Goal: Information Seeking & Learning: Understand process/instructions

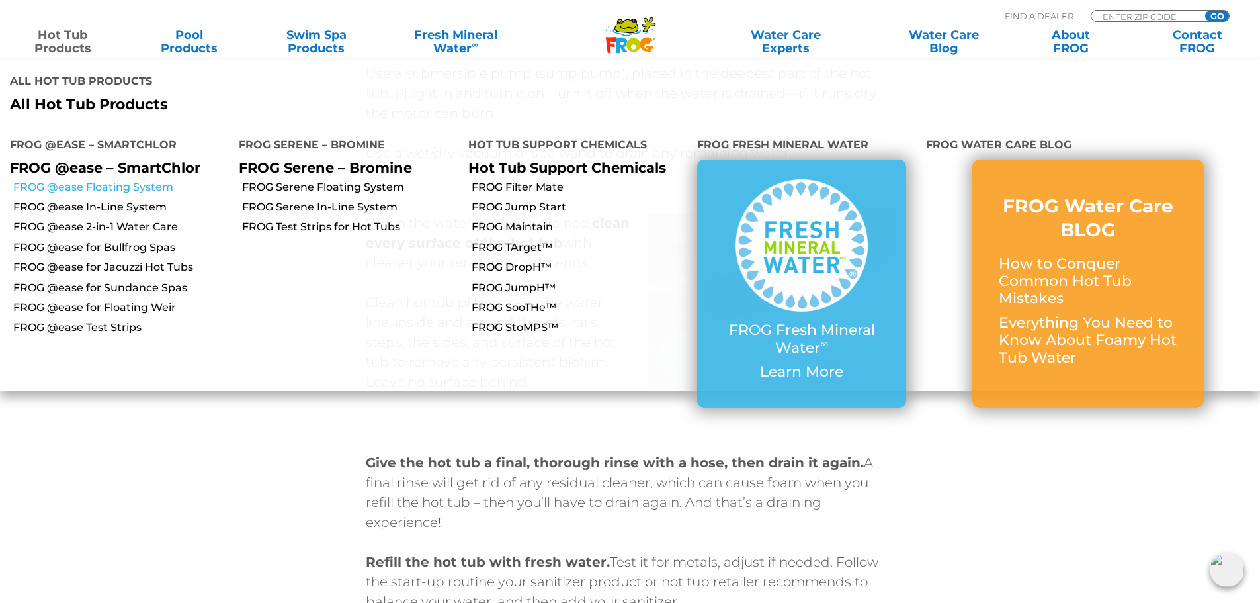
drag, startPoint x: 136, startPoint y: 136, endPoint x: 144, endPoint y: 136, distance: 7.9
click at [136, 180] on link "FROG @ease Floating System" at bounding box center [121, 187] width 216 height 15
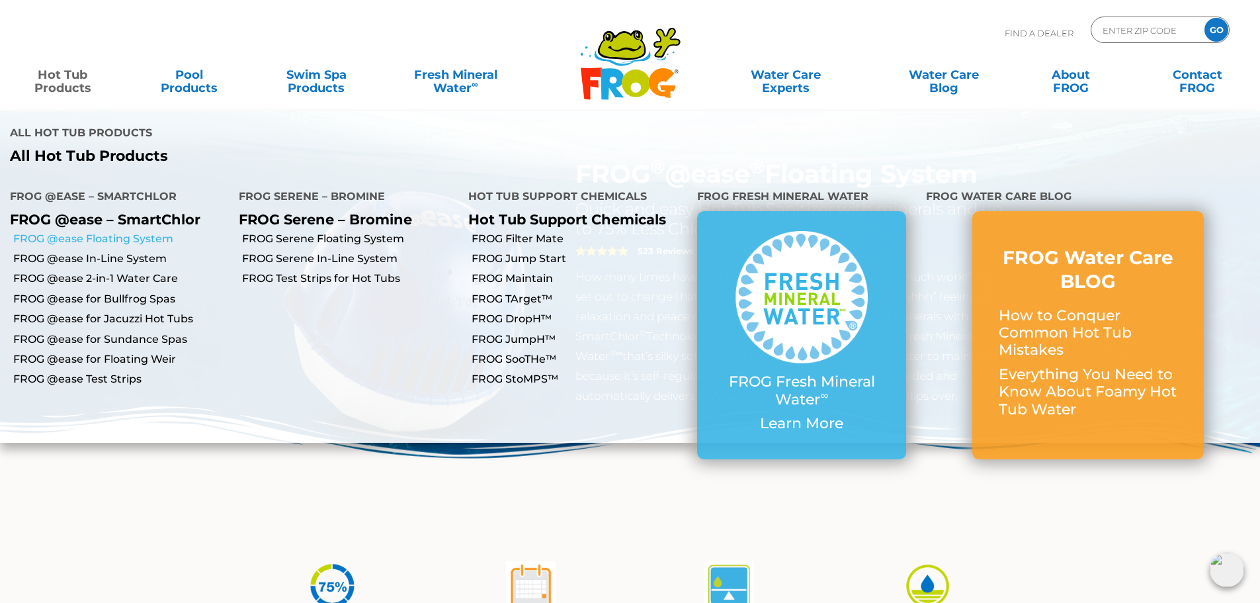
click at [166, 232] on link "FROG @ease Floating System" at bounding box center [121, 239] width 216 height 15
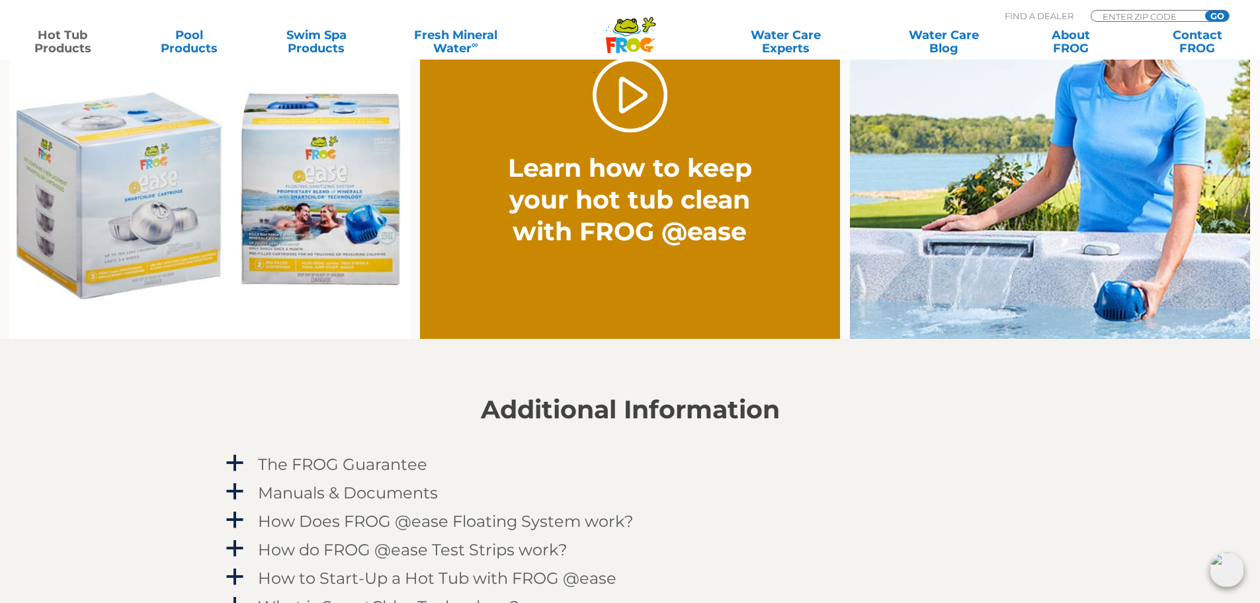
scroll to position [1323, 0]
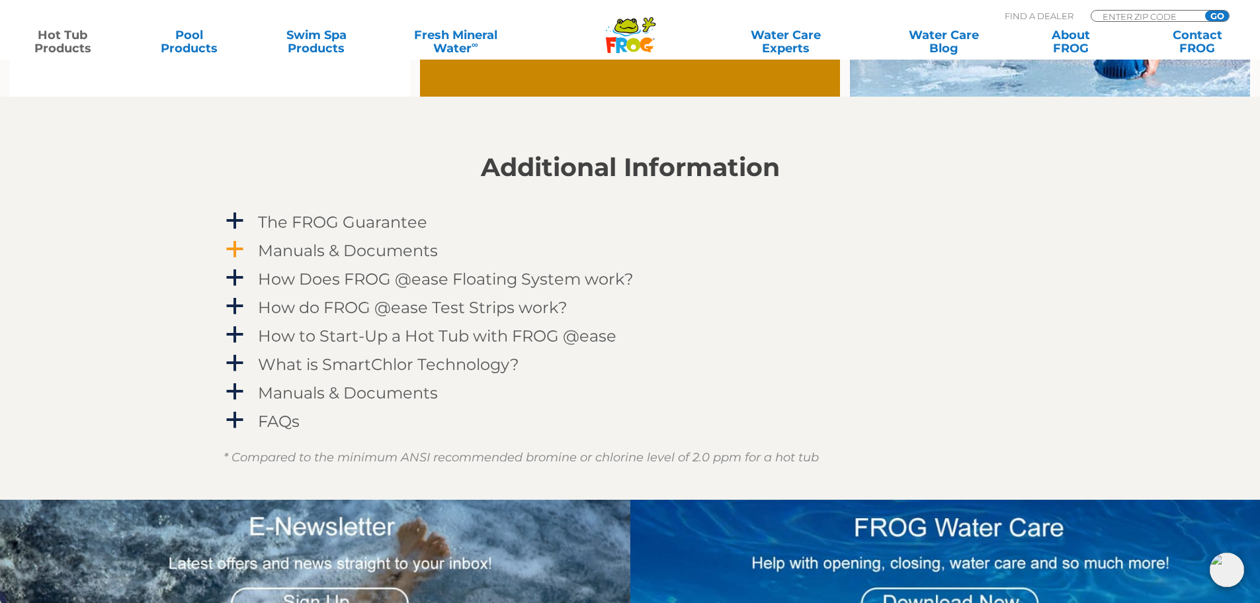
click at [240, 258] on span "a" at bounding box center [235, 250] width 20 height 20
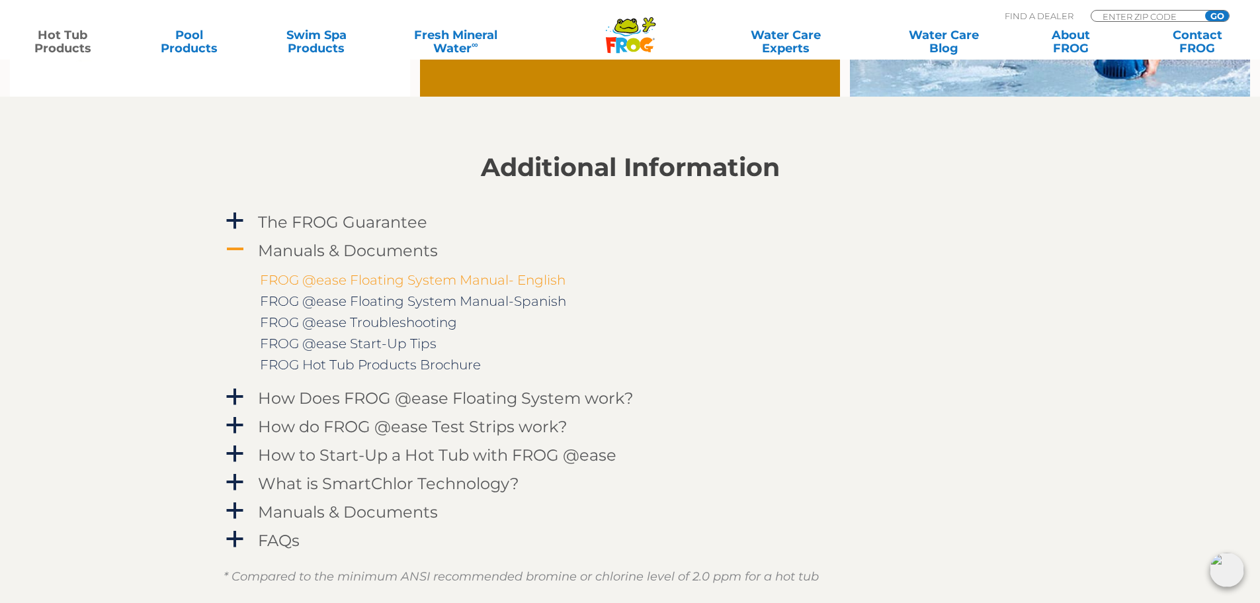
click at [397, 285] on link "FROG @ease Floating System Manual- English" at bounding box center [413, 280] width 306 height 16
click at [1143, 14] on input "Zip Code Form" at bounding box center [1146, 16] width 89 height 11
type input "11951"
click at [1219, 14] on input "GO" at bounding box center [1217, 16] width 24 height 11
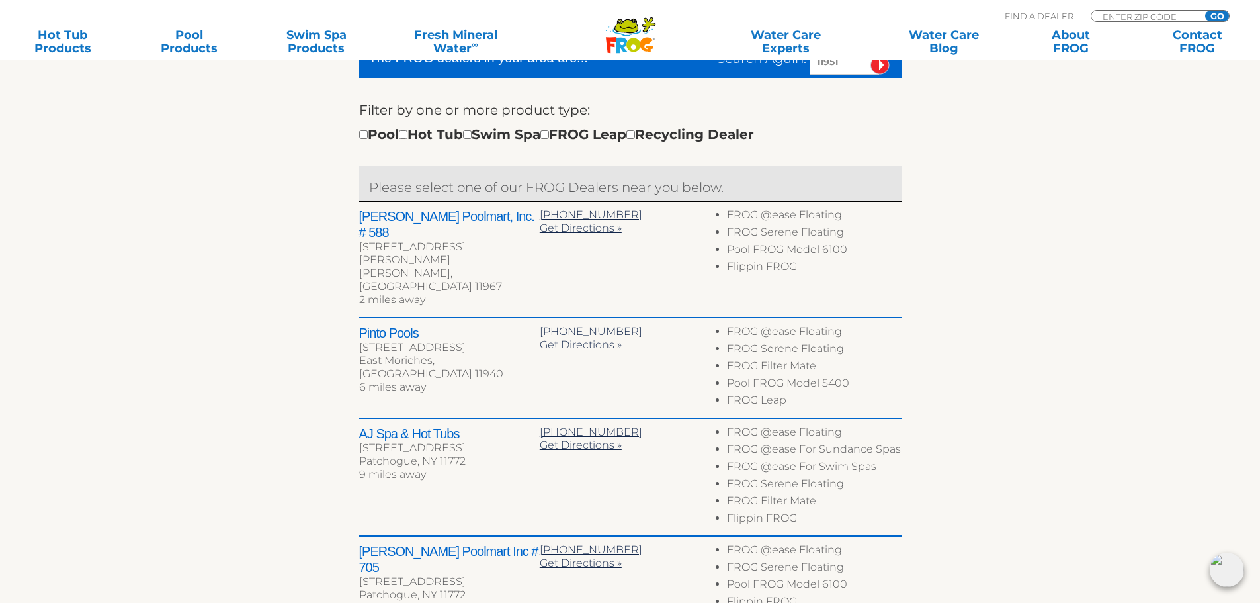
scroll to position [463, 0]
